Goal: Information Seeking & Learning: Learn about a topic

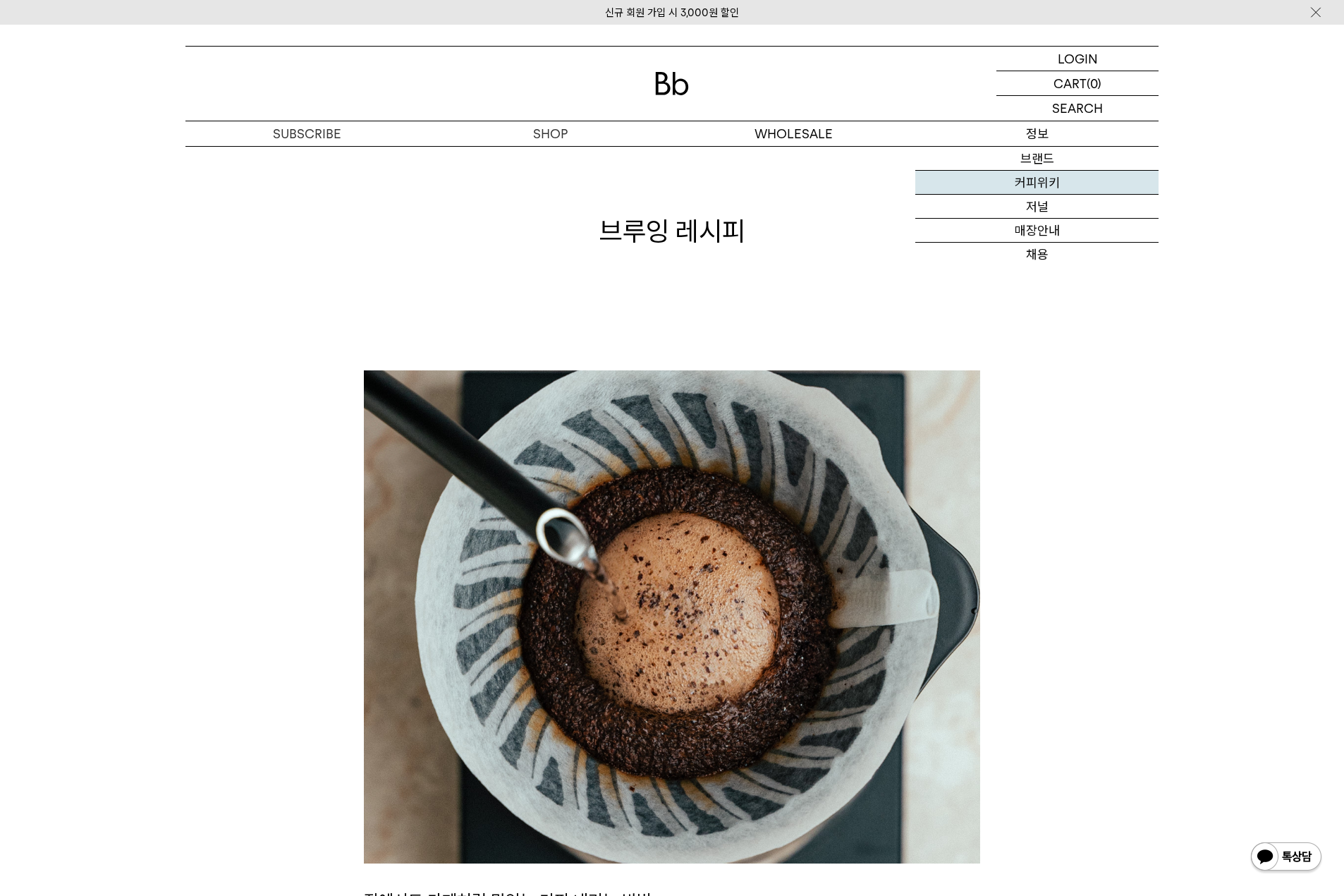
click at [1043, 191] on link "커피위키" at bounding box center [1037, 182] width 243 height 24
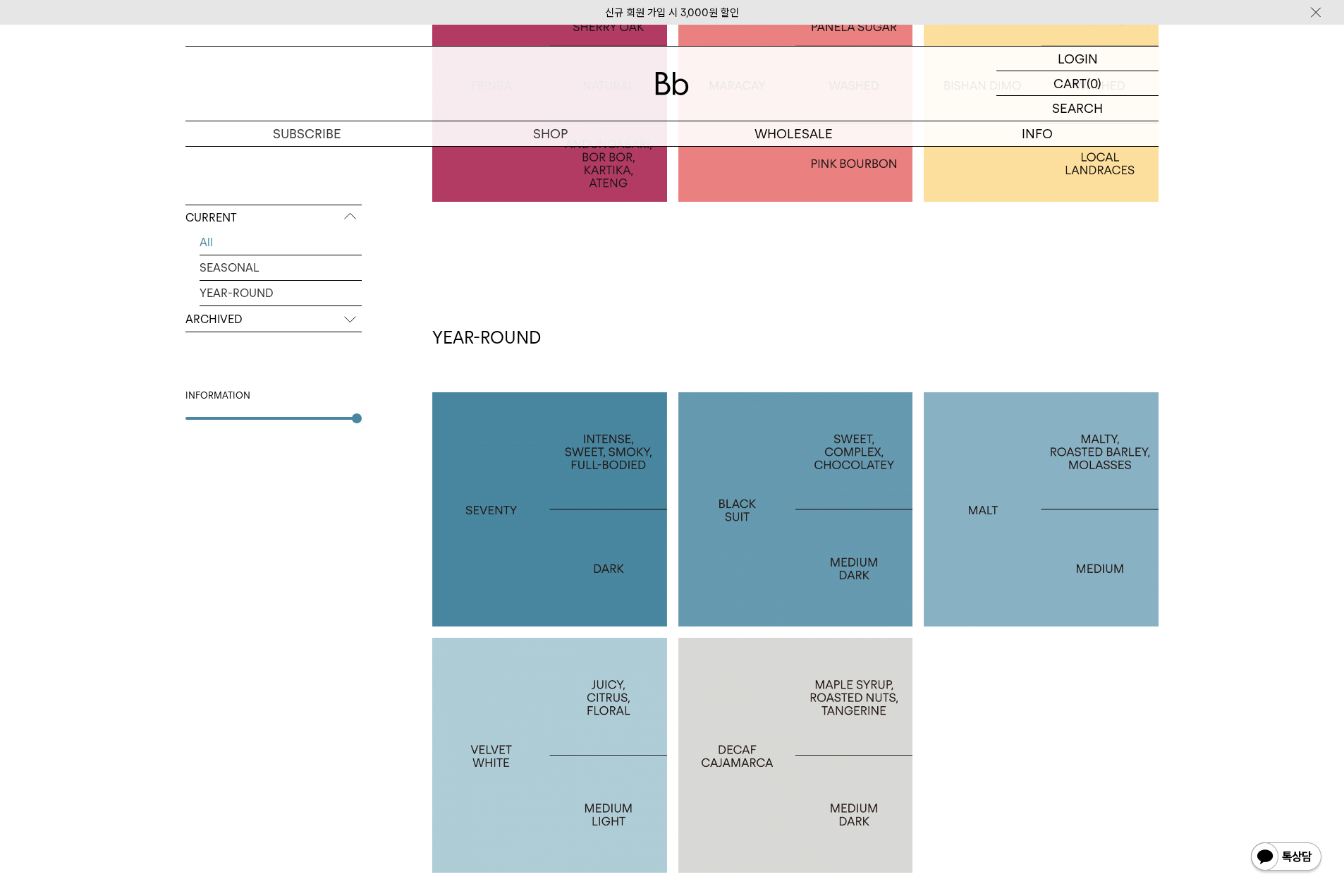
scroll to position [117, 0]
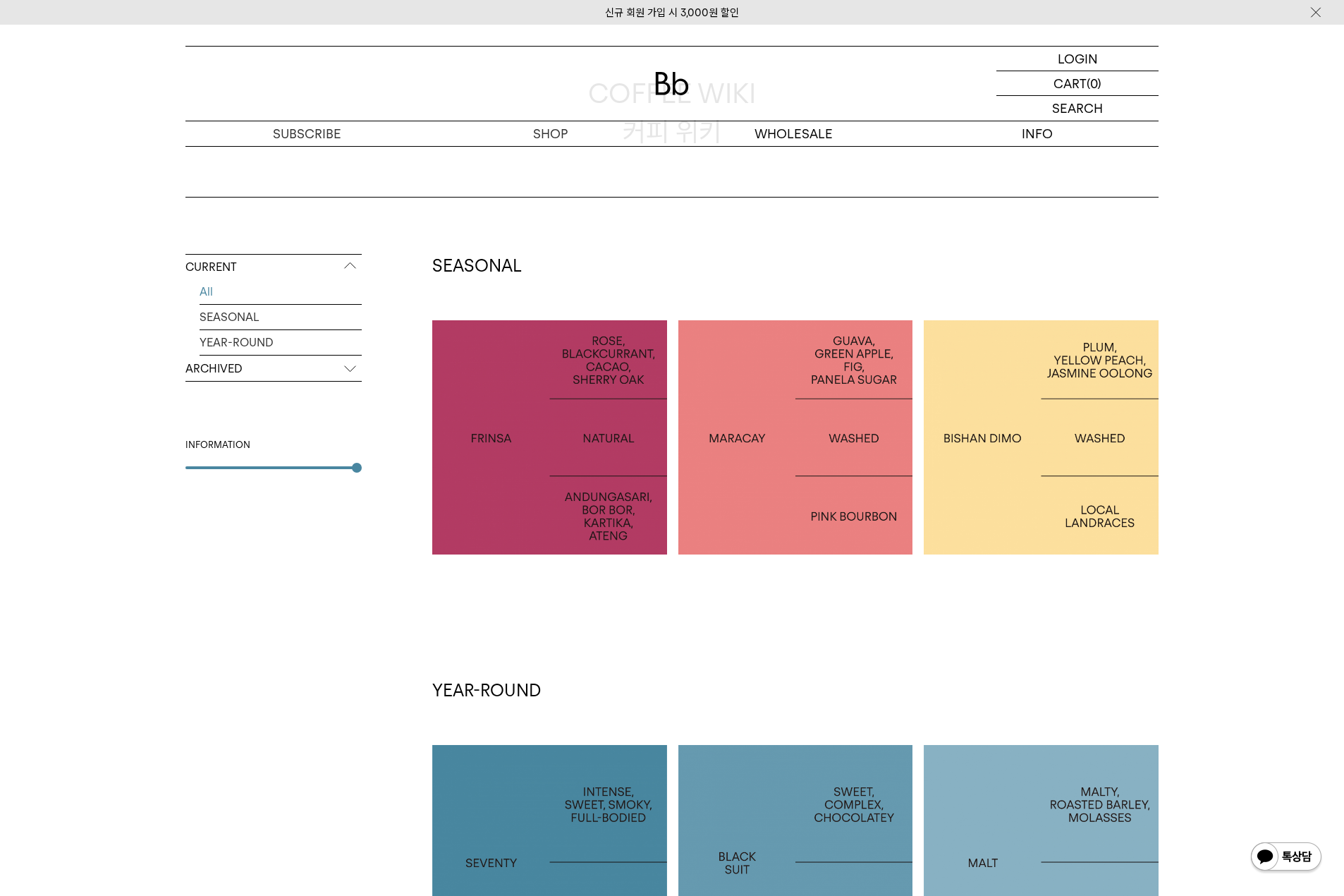
click at [316, 365] on p "ARCHIVED" at bounding box center [274, 369] width 177 height 25
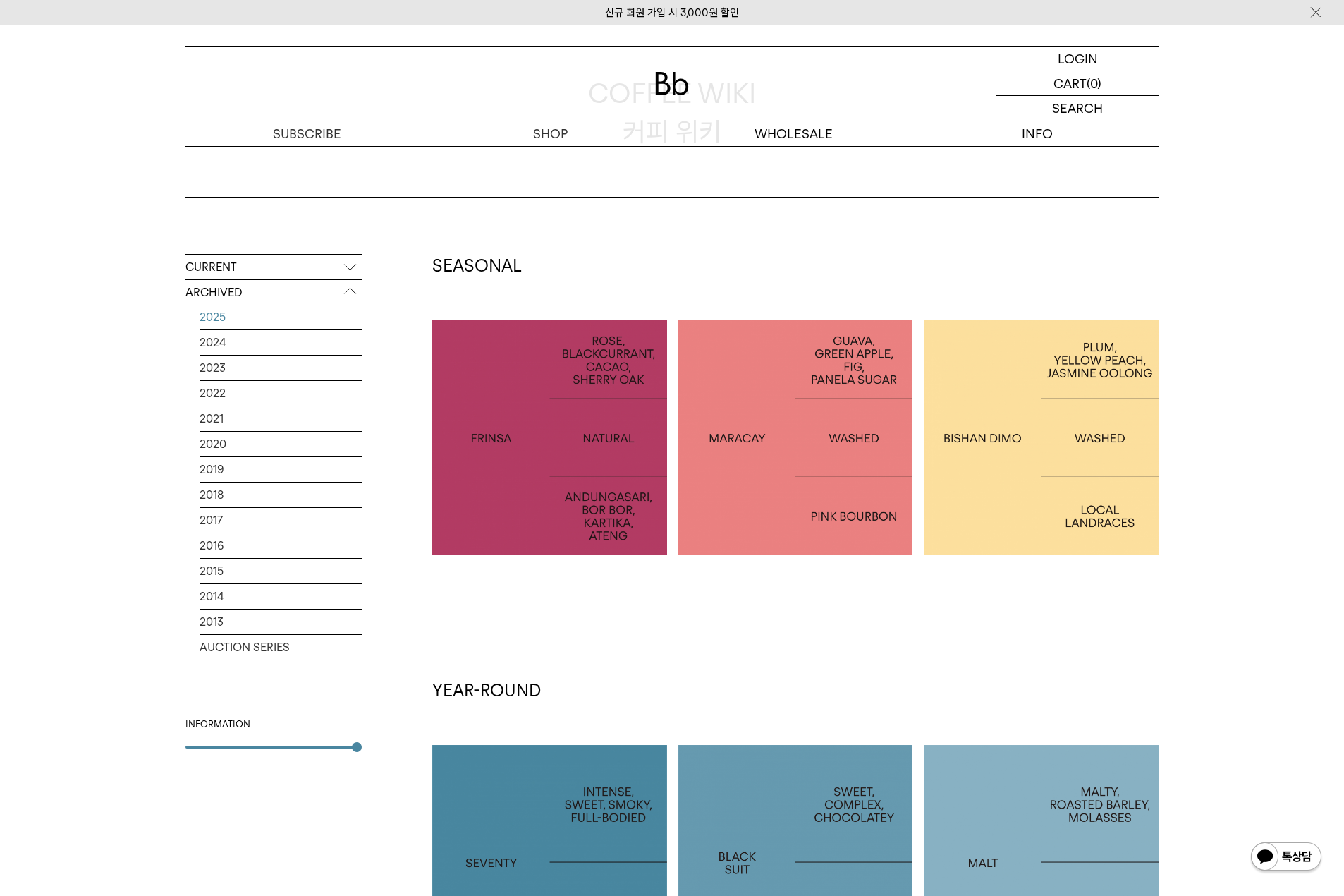
click at [256, 317] on link "2025" at bounding box center [281, 317] width 162 height 25
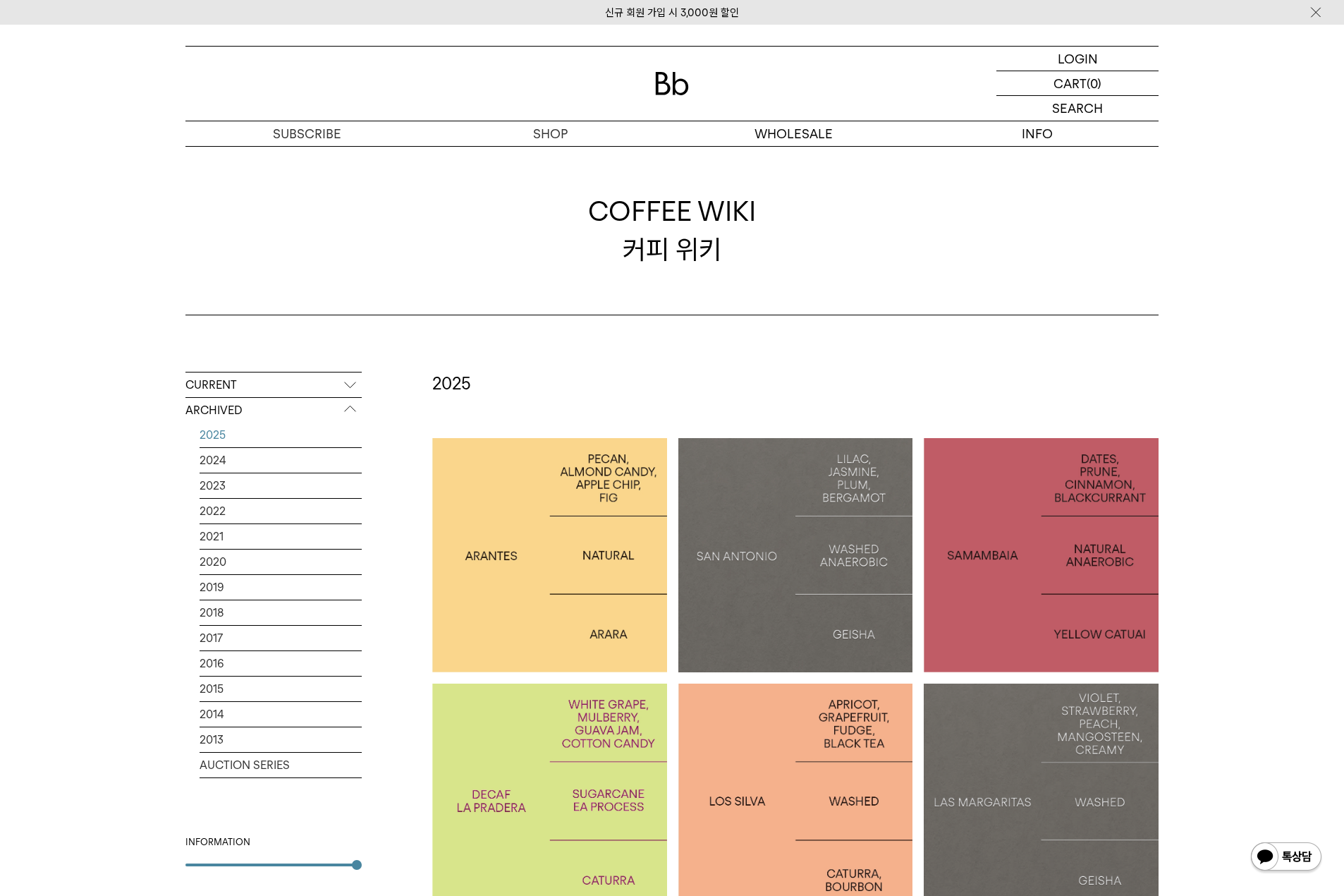
scroll to position [117, 0]
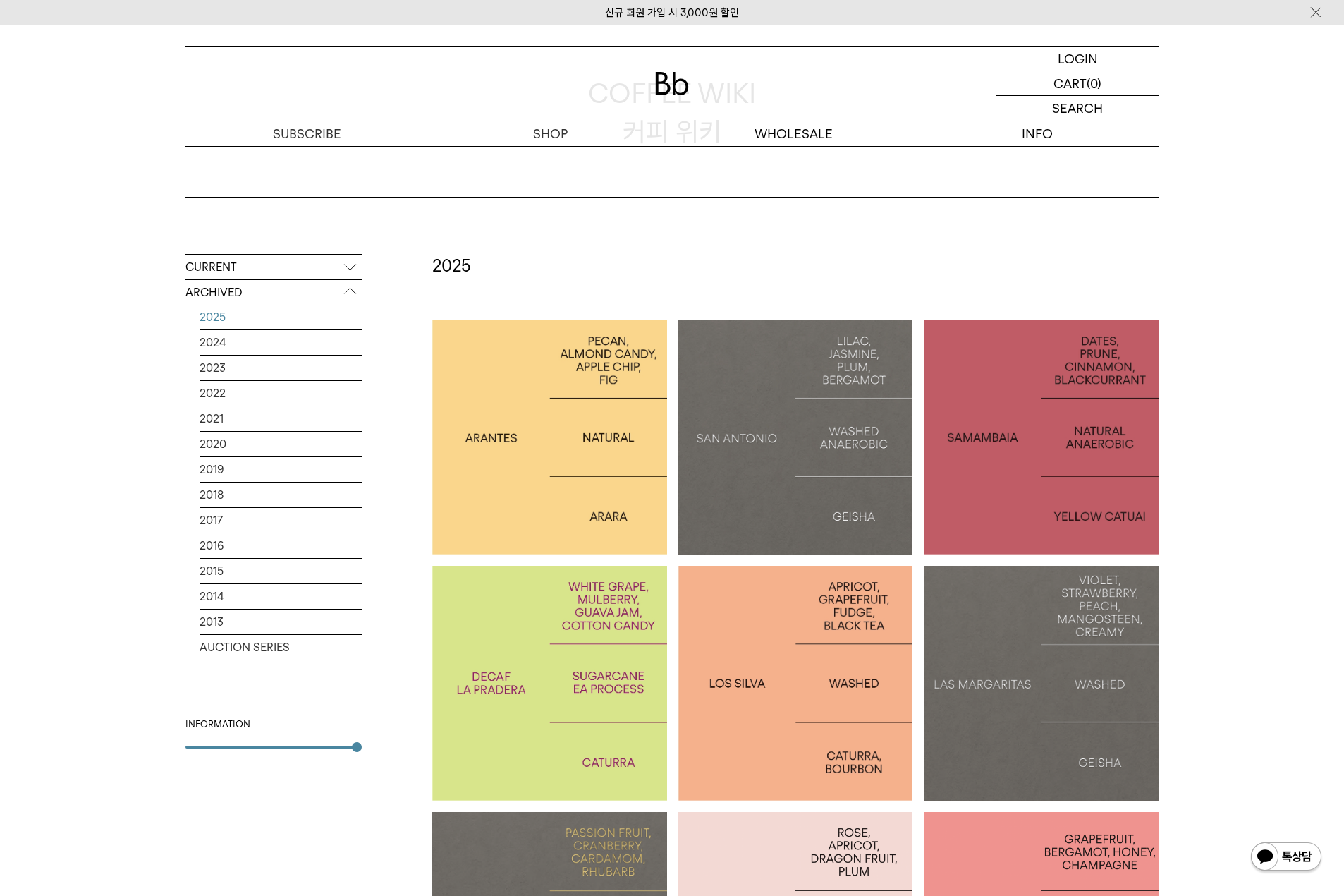
click at [565, 580] on div at bounding box center [550, 683] width 235 height 235
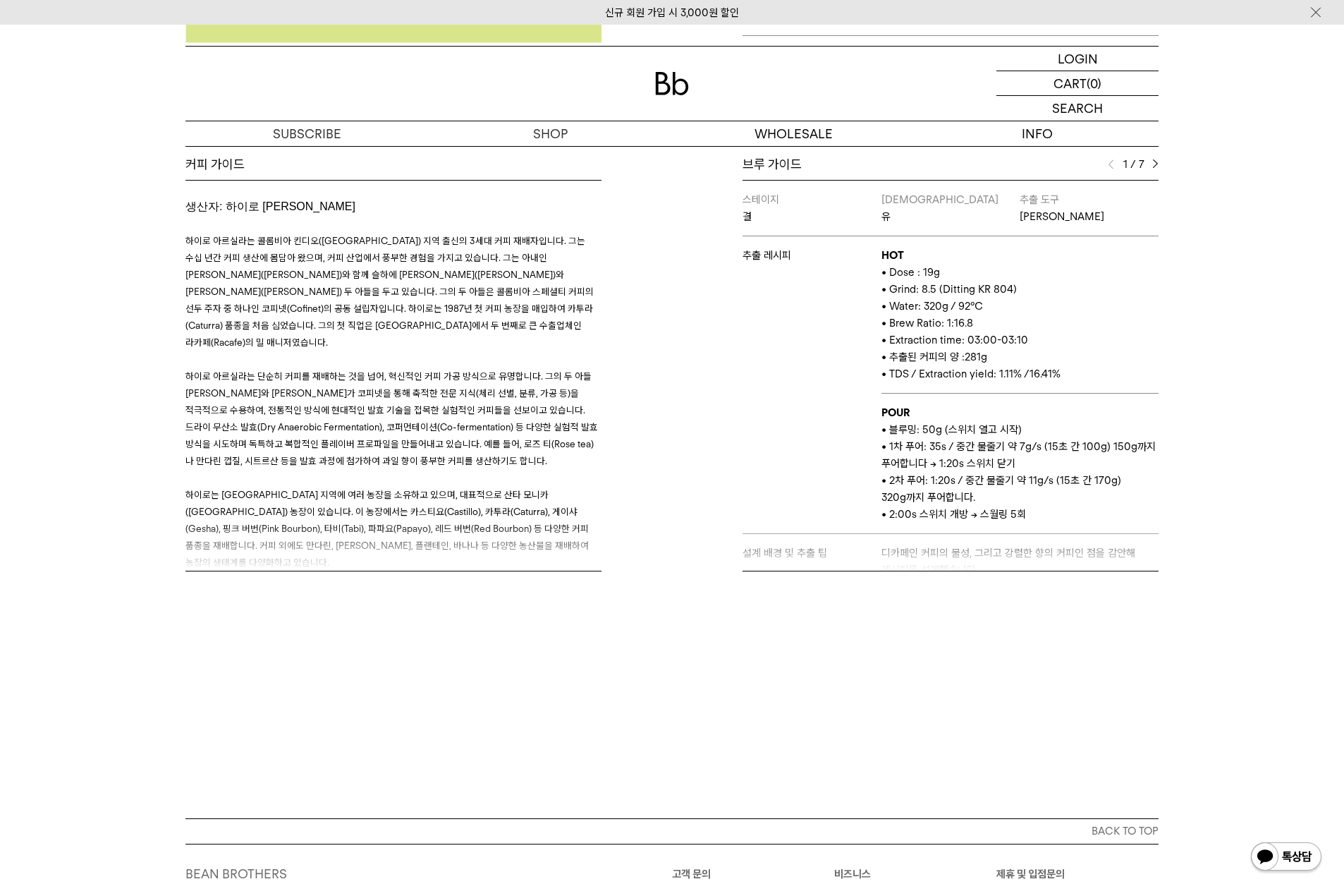
scroll to position [470, 0]
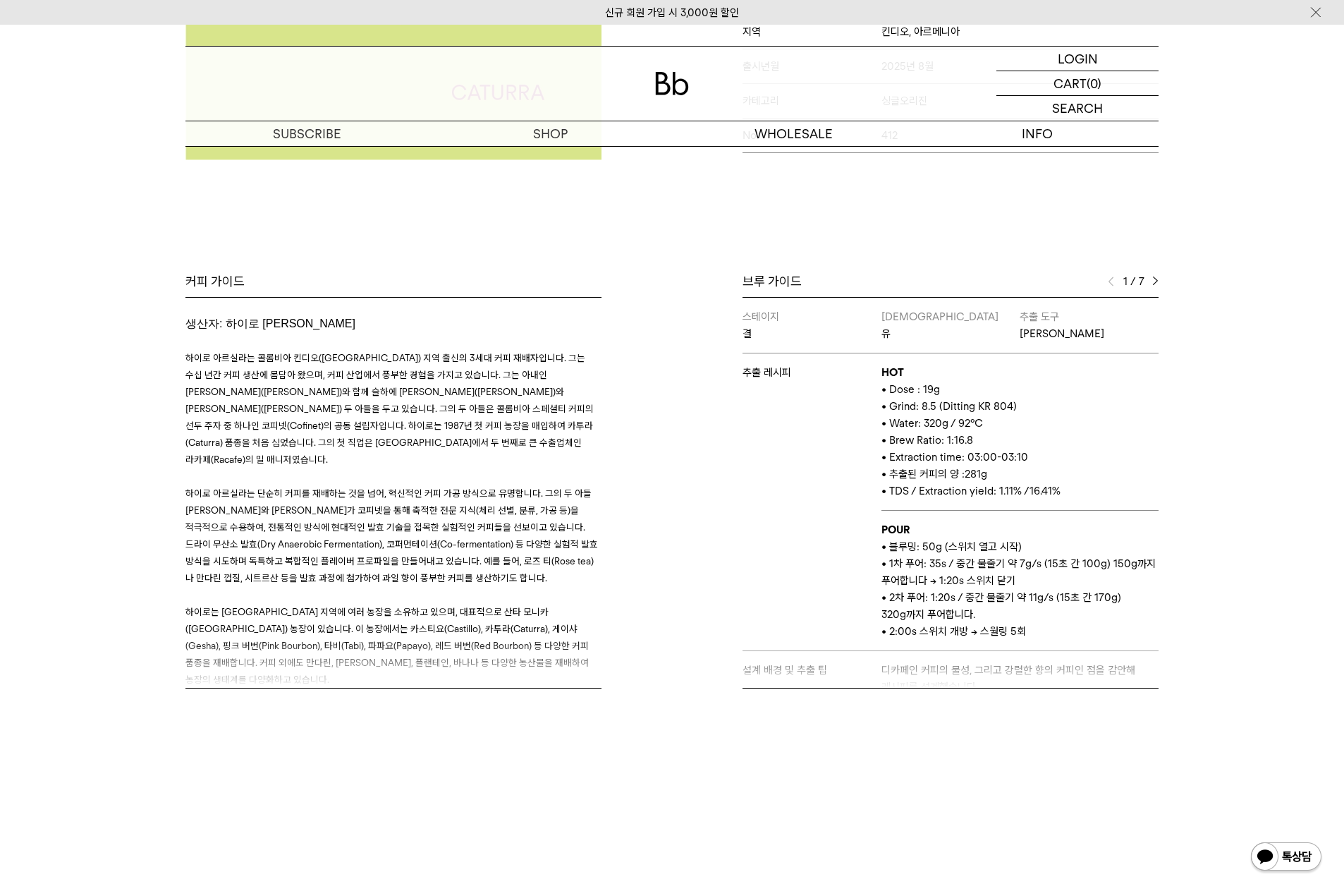
click at [1154, 283] on img at bounding box center [1156, 281] width 7 height 10
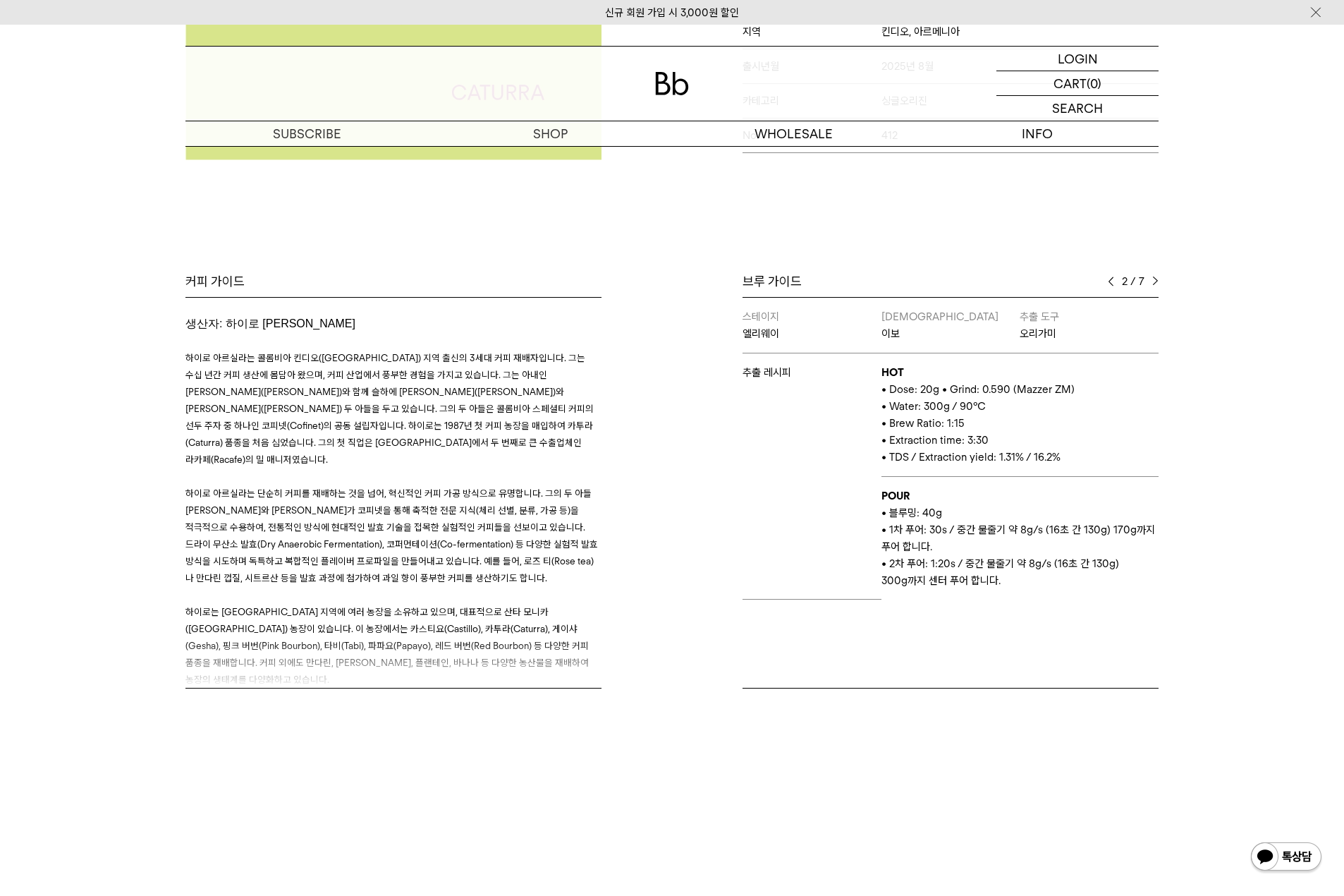
click at [1154, 283] on img at bounding box center [1156, 281] width 7 height 10
